Goal: Task Accomplishment & Management: Complete application form

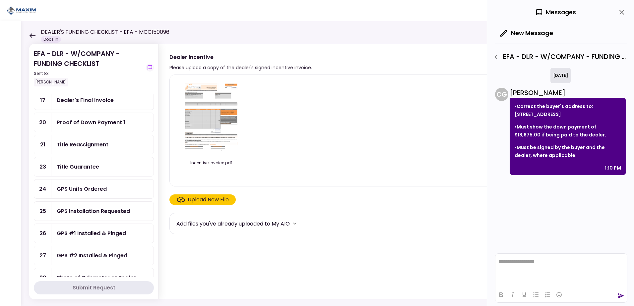
scroll to position [166, 0]
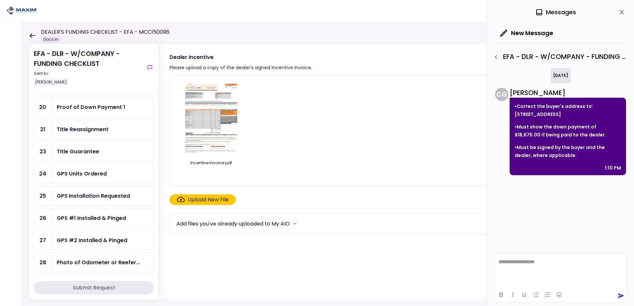
click at [92, 147] on div "Title Guarantee" at bounding box center [78, 151] width 42 height 8
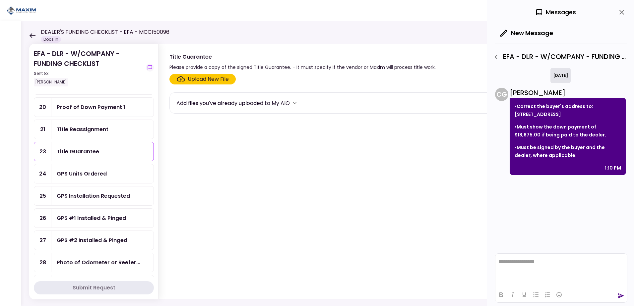
click at [188, 80] on div "Upload New File" at bounding box center [208, 79] width 41 height 8
click at [0, 0] on input "Upload New File" at bounding box center [0, 0] width 0 height 0
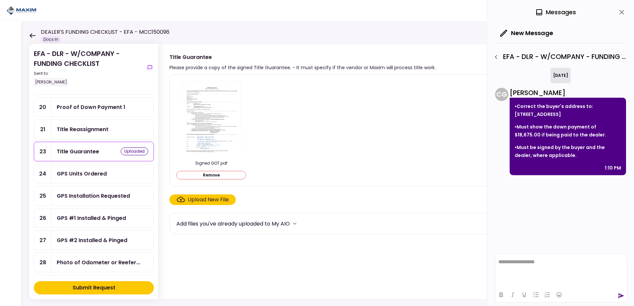
click at [130, 288] on button "Submit Request" at bounding box center [94, 287] width 120 height 13
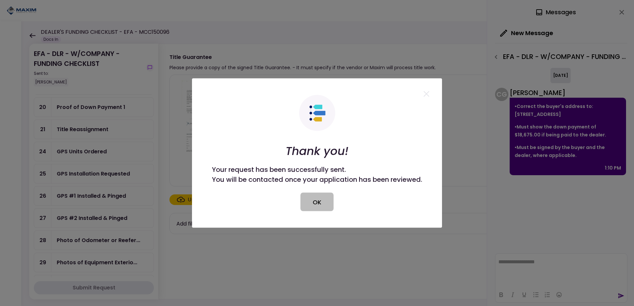
click at [311, 207] on button "OK" at bounding box center [316, 202] width 33 height 19
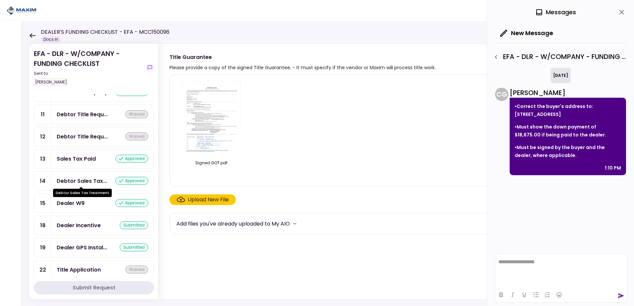
scroll to position [583, 0]
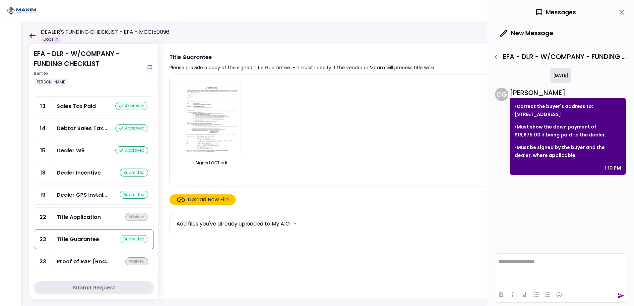
click at [91, 177] on div "Dealer Incentive submitted" at bounding box center [102, 172] width 102 height 19
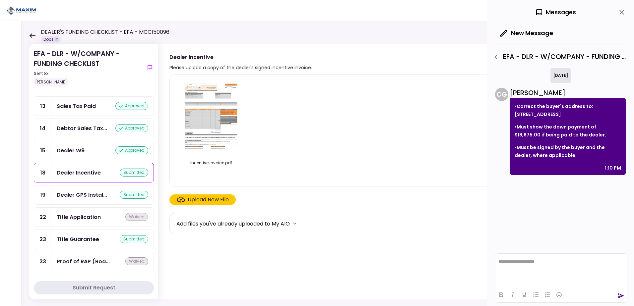
click at [192, 197] on div "Upload New File" at bounding box center [208, 200] width 41 height 8
click at [0, 0] on input "Upload New File" at bounding box center [0, 0] width 0 height 0
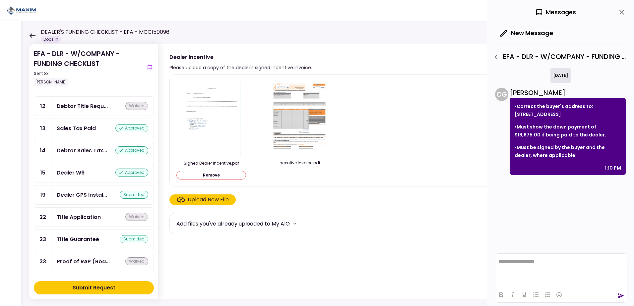
click at [224, 198] on div "Upload New File" at bounding box center [208, 200] width 41 height 8
click at [0, 0] on input "Upload New File" at bounding box center [0, 0] width 0 height 0
click at [135, 288] on button "Submit Request" at bounding box center [94, 287] width 120 height 13
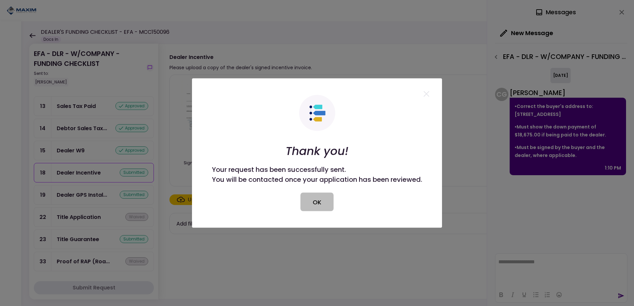
click at [306, 206] on button "OK" at bounding box center [316, 202] width 33 height 19
